Goal: Transaction & Acquisition: Subscribe to service/newsletter

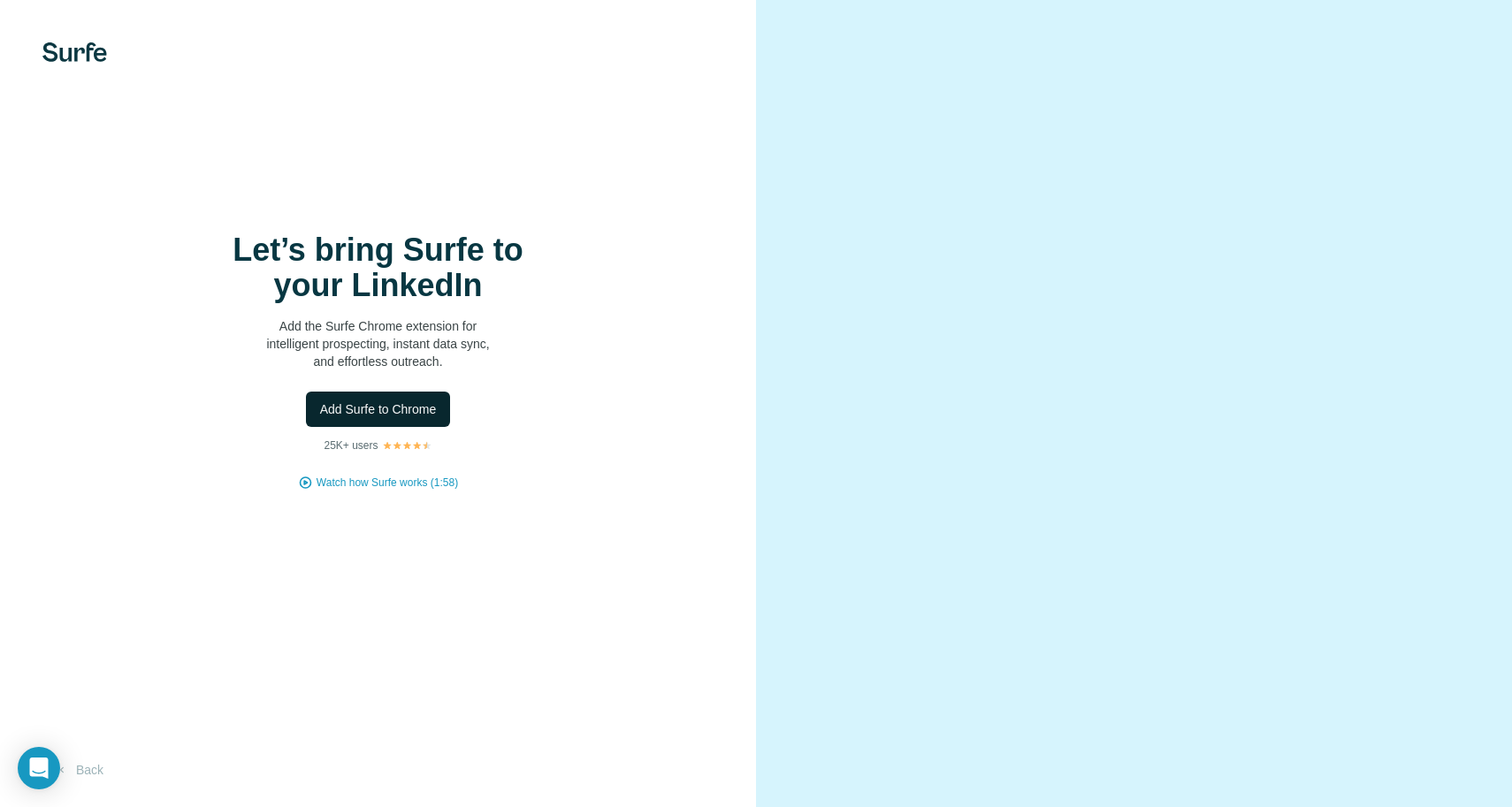
click at [400, 407] on span "Add Surfe to Chrome" at bounding box center [378, 410] width 116 height 18
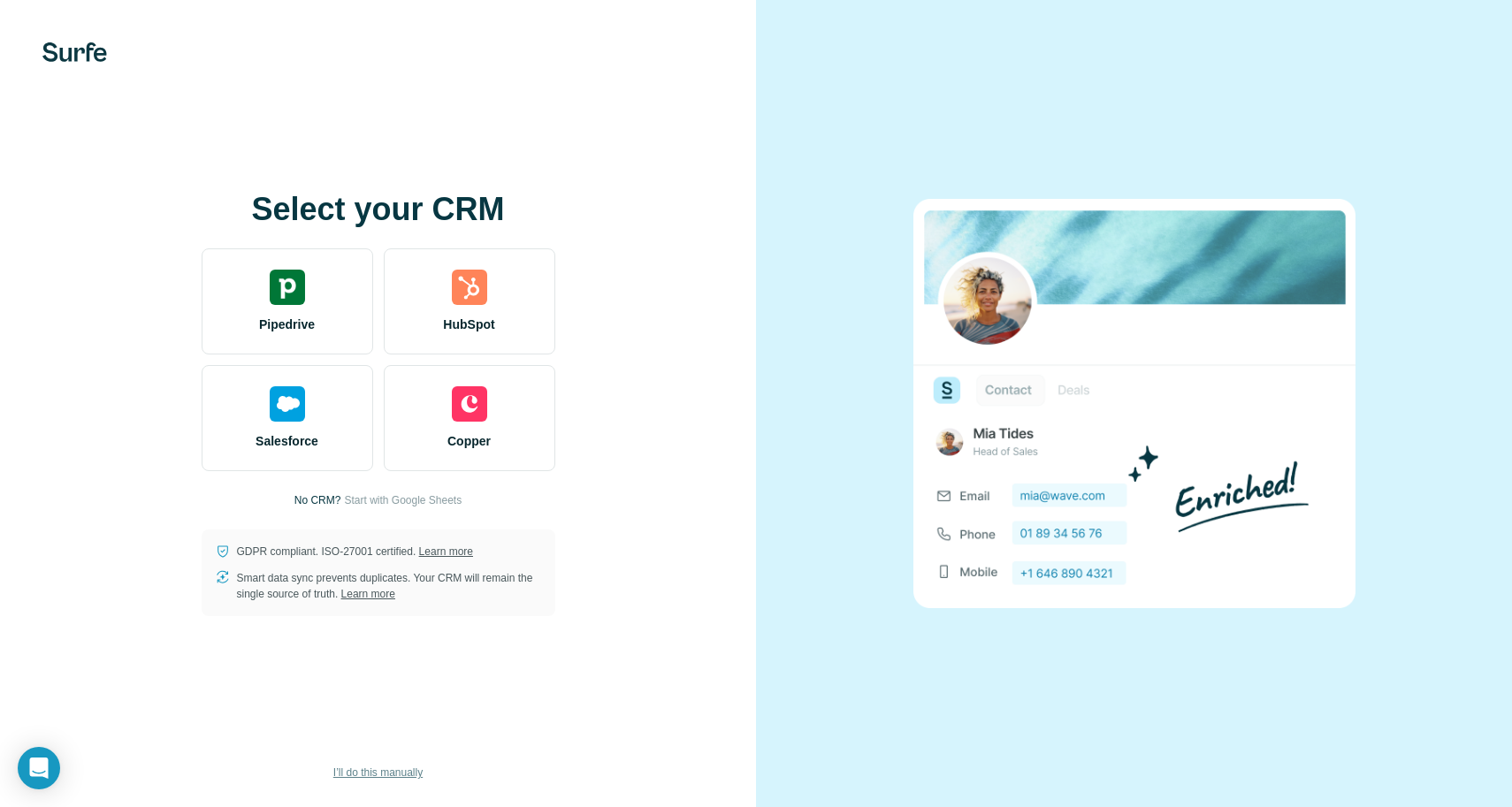
click at [391, 771] on span "I’ll do this manually" at bounding box center [378, 773] width 90 height 16
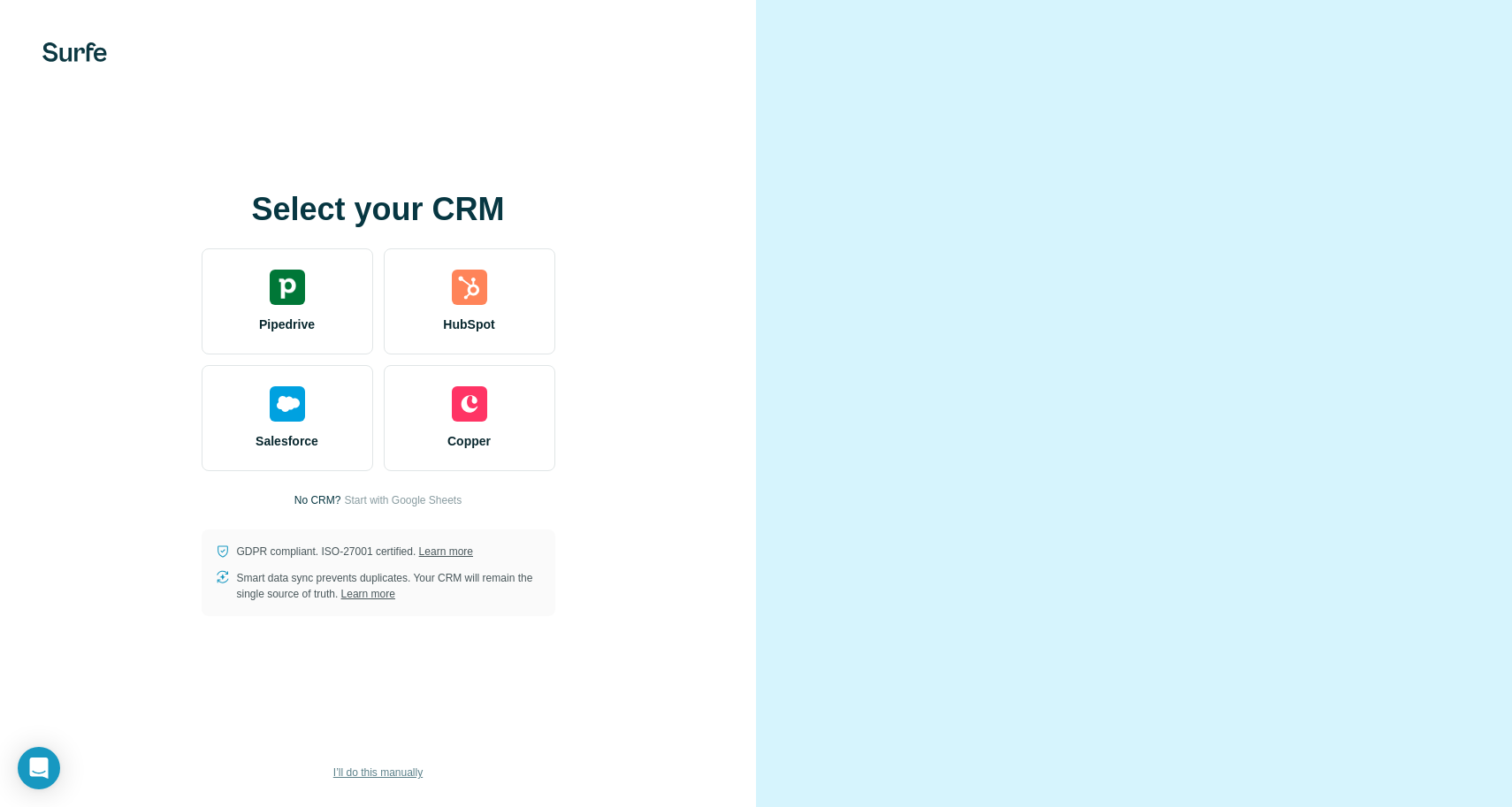
click at [389, 782] on button "I’ll do this manually" at bounding box center [378, 772] width 114 height 27
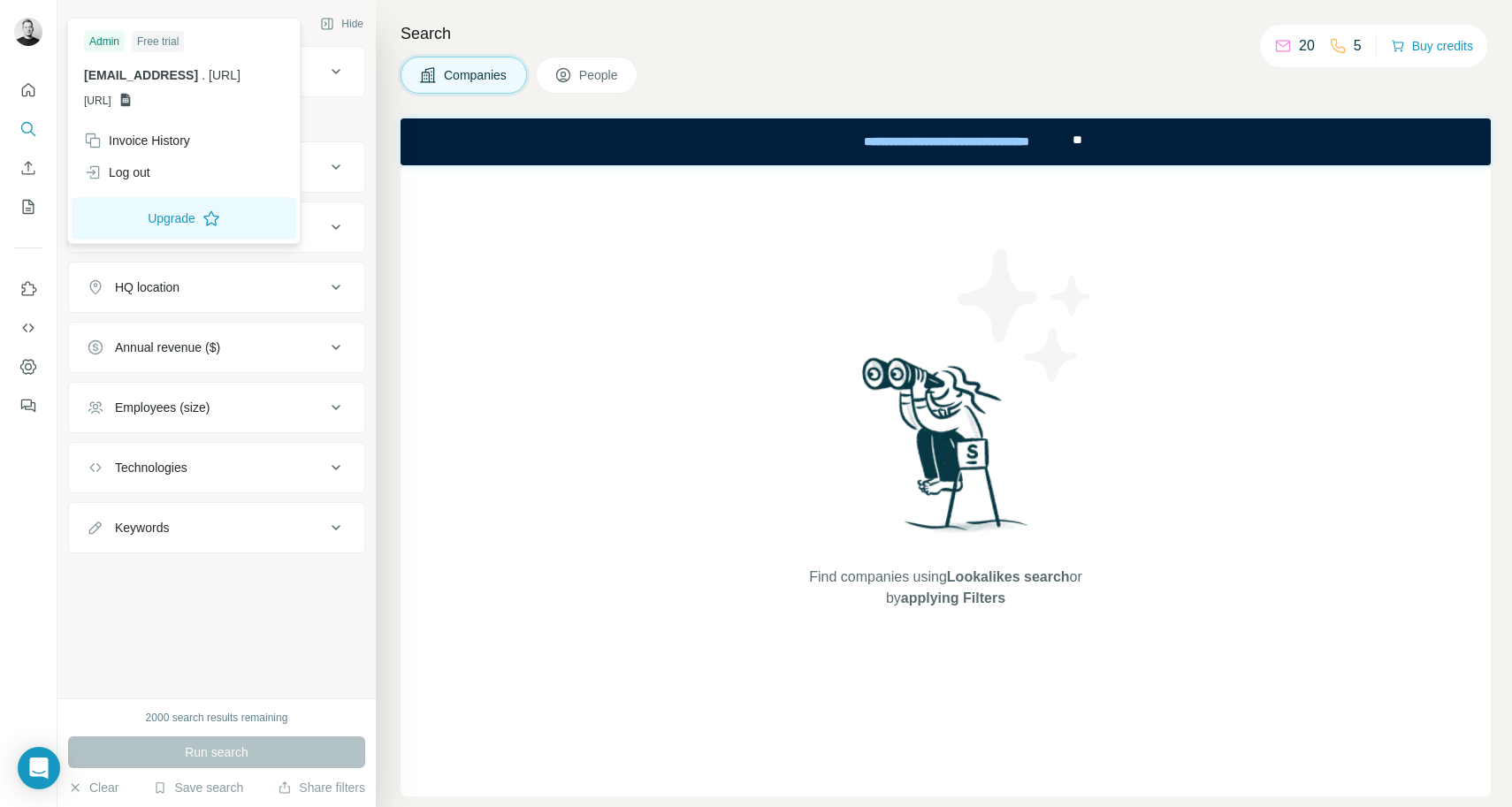
click at [29, 32] on img at bounding box center [28, 32] width 28 height 28
click at [33, 29] on img at bounding box center [28, 32] width 28 height 28
click at [46, 57] on div at bounding box center [31, 34] width 52 height 59
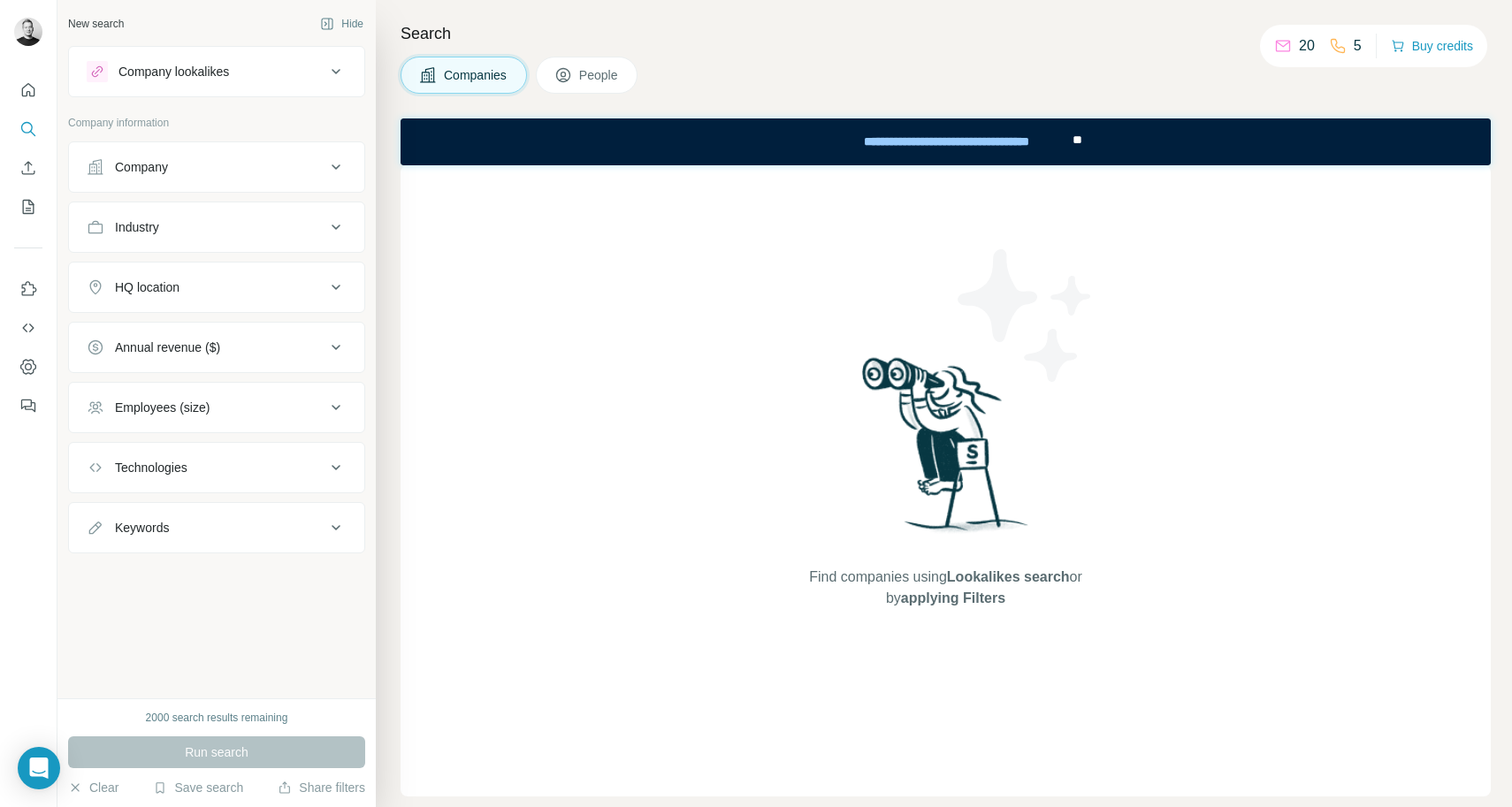
click at [35, 41] on img at bounding box center [28, 32] width 28 height 28
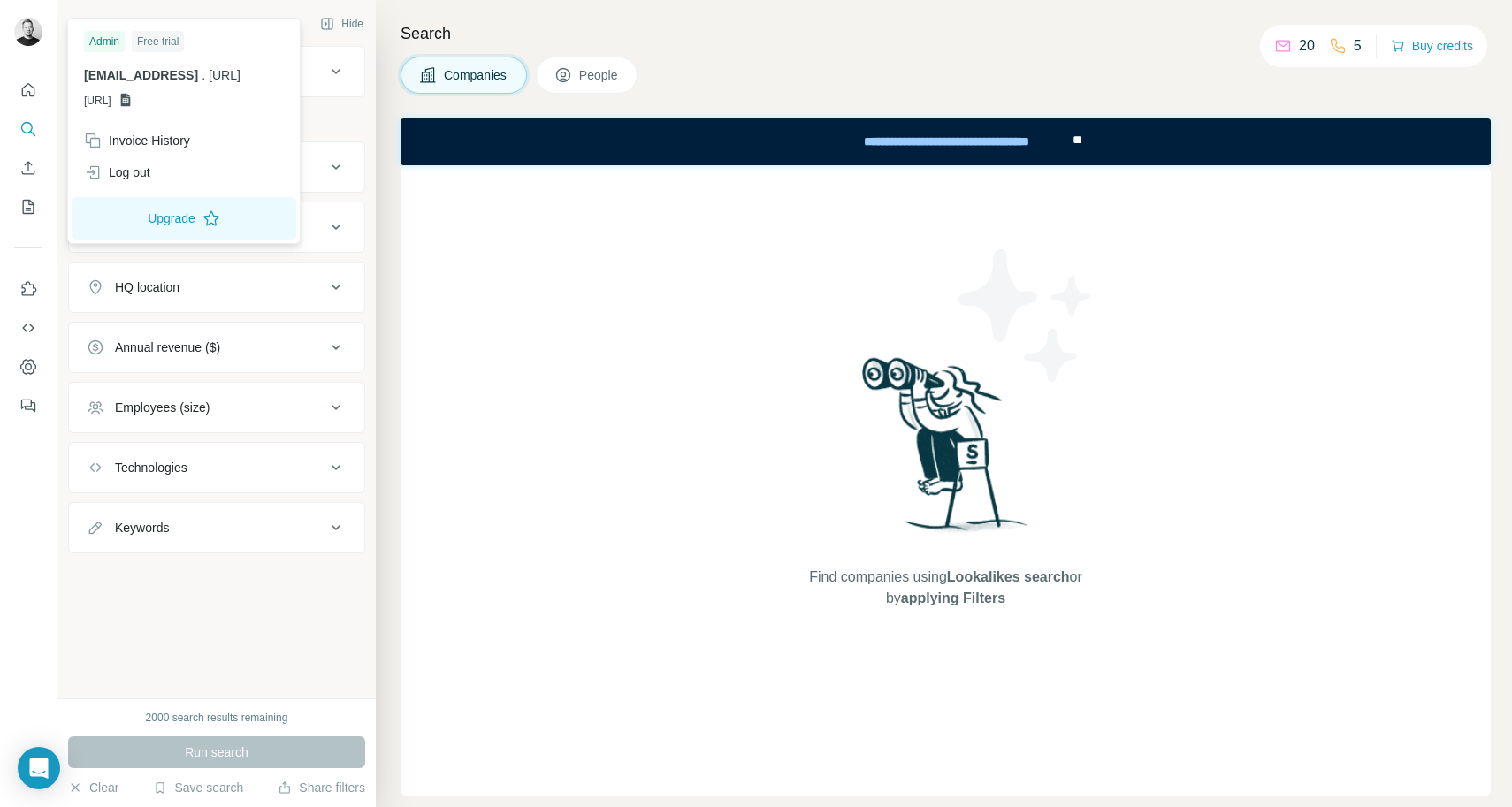
click at [801, 61] on div "Companies People" at bounding box center [947, 75] width 1091 height 37
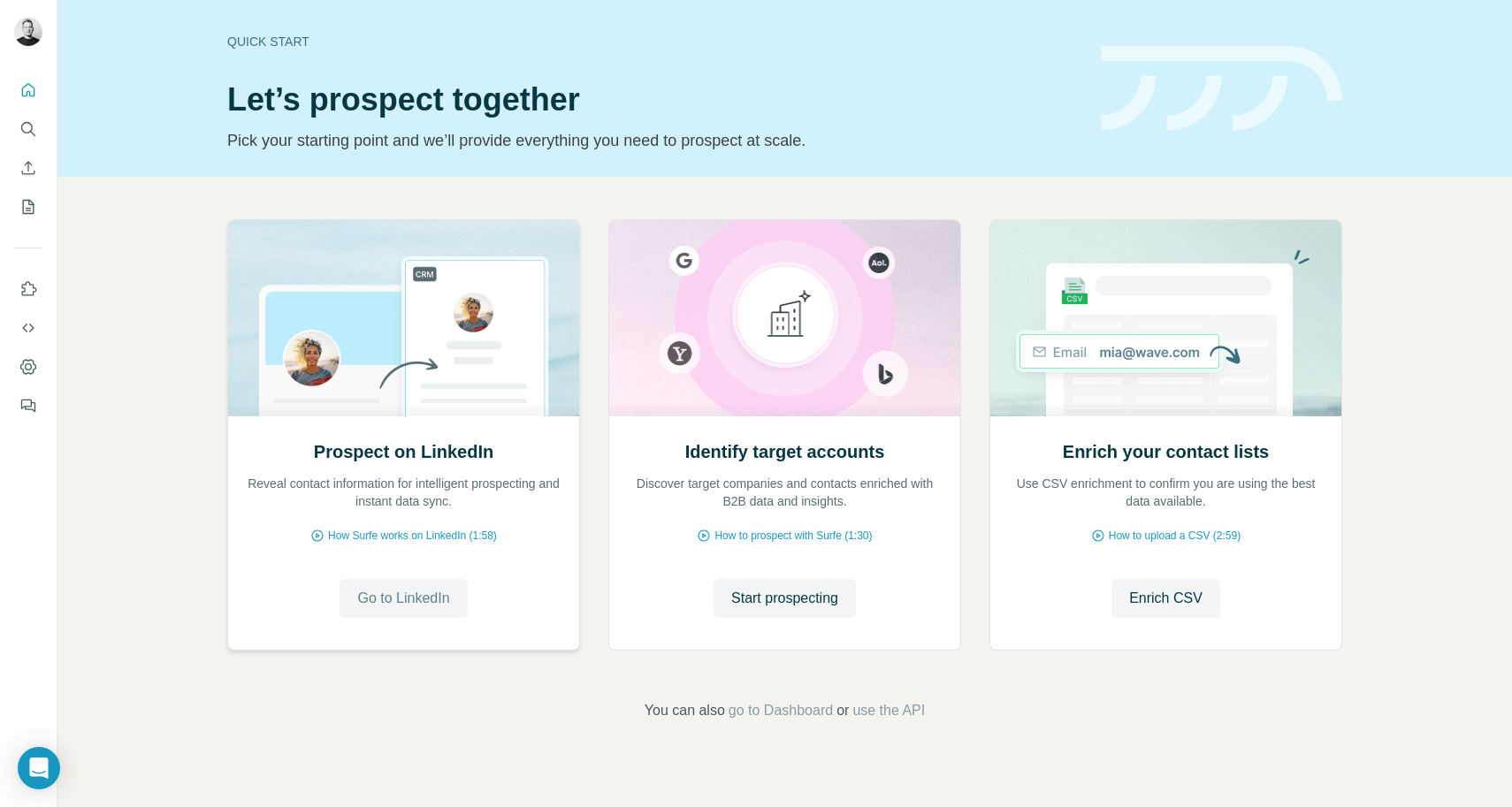
click at [425, 607] on span "Go to LinkedIn" at bounding box center [403, 598] width 92 height 21
